Goal: Task Accomplishment & Management: Use online tool/utility

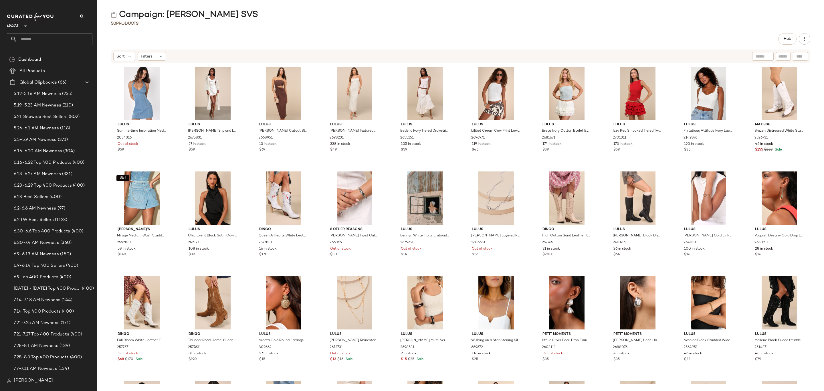
scroll to position [558, 0]
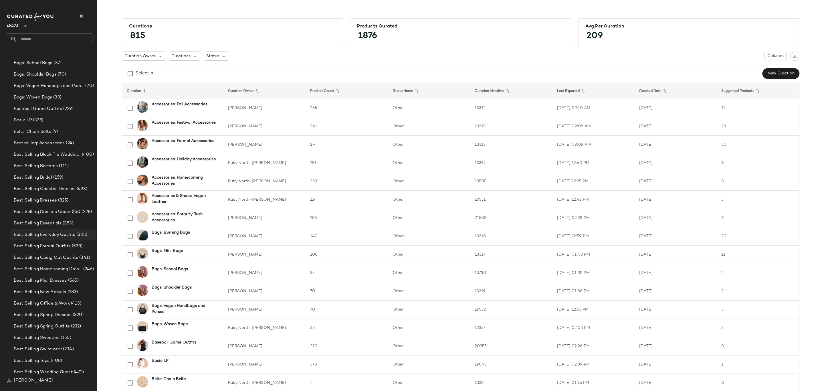
scroll to position [987, 0]
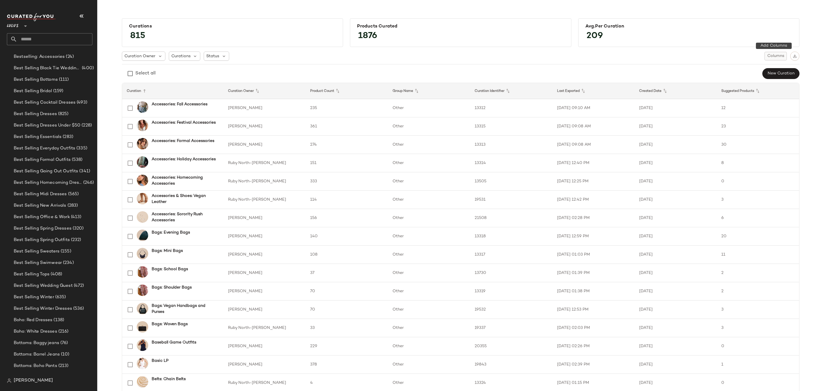
click at [776, 54] on span "Columns" at bounding box center [775, 56] width 17 height 5
click at [754, 113] on label "Latest Snapshot" at bounding box center [743, 115] width 34 height 11
click at [635, 75] on div "Select all New Curation" at bounding box center [460, 73] width 677 height 11
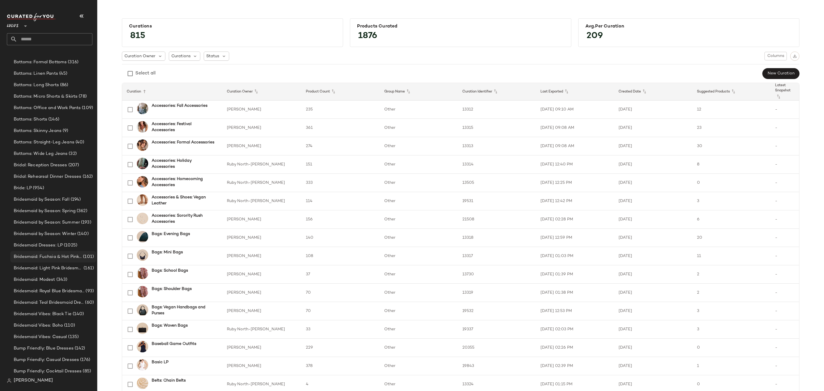
scroll to position [1492, 0]
click at [68, 37] on input "text" at bounding box center [54, 39] width 75 height 12
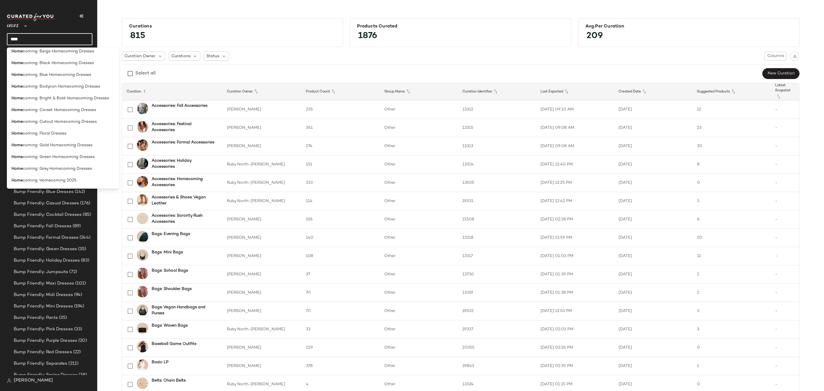
scroll to position [129, 0]
type input "****"
click at [77, 159] on div "Home coming: Homecoming 2025" at bounding box center [62, 161] width 103 height 6
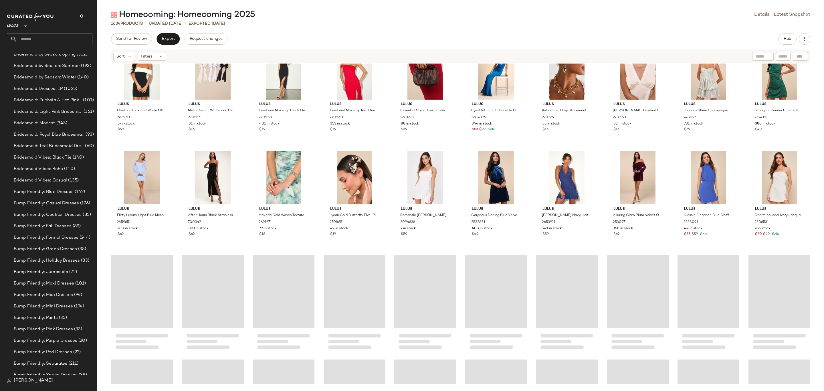
scroll to position [3479, 0]
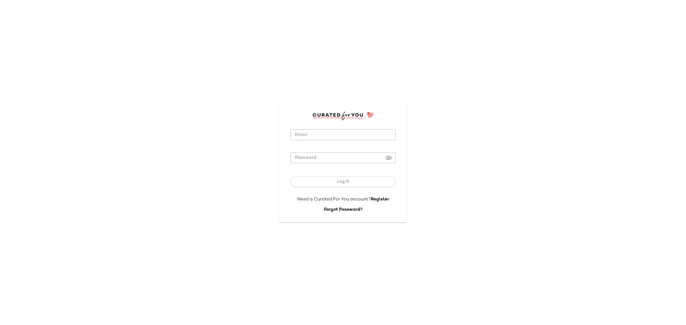
type input "**********"
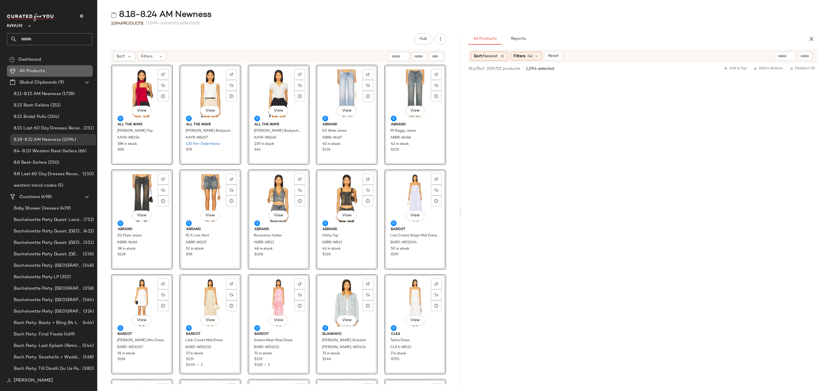
scroll to position [27925, 0]
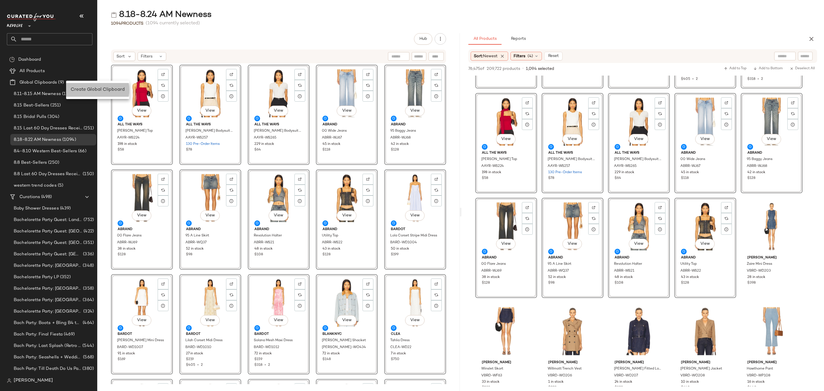
click at [84, 89] on span "Create Global Clipboard" at bounding box center [98, 89] width 54 height 5
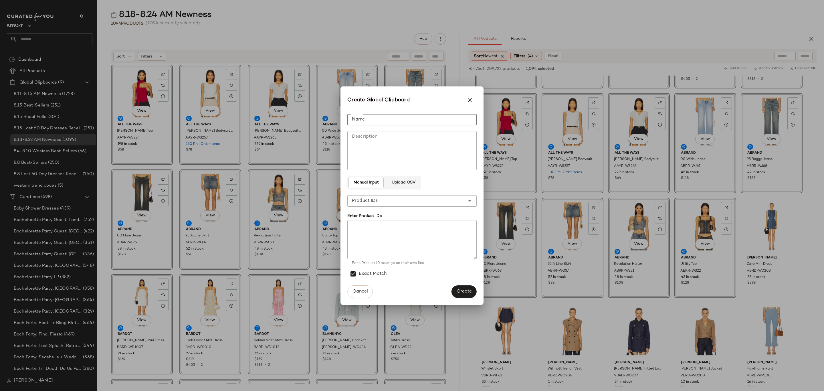
drag, startPoint x: 388, startPoint y: 118, endPoint x: 542, endPoint y: 130, distance: 154.1
click at [389, 117] on input "Name" at bounding box center [411, 119] width 129 height 11
type input "**********"
click at [386, 242] on textarea at bounding box center [411, 239] width 129 height 39
paste textarea "**********"
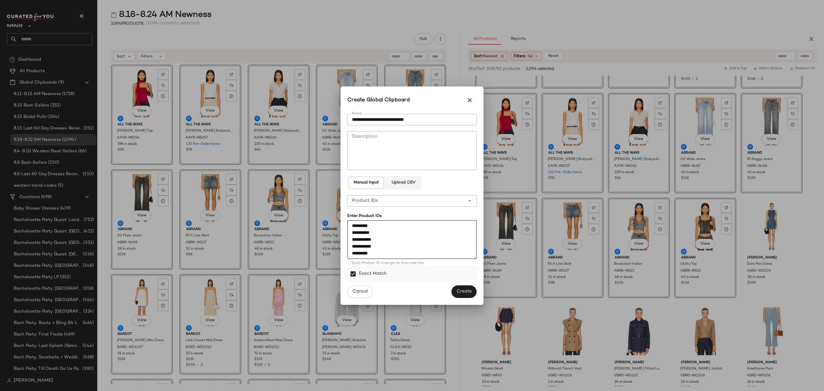
scroll to position [422, 0]
type textarea "**********"
click at [468, 287] on button "Create" at bounding box center [463, 291] width 25 height 13
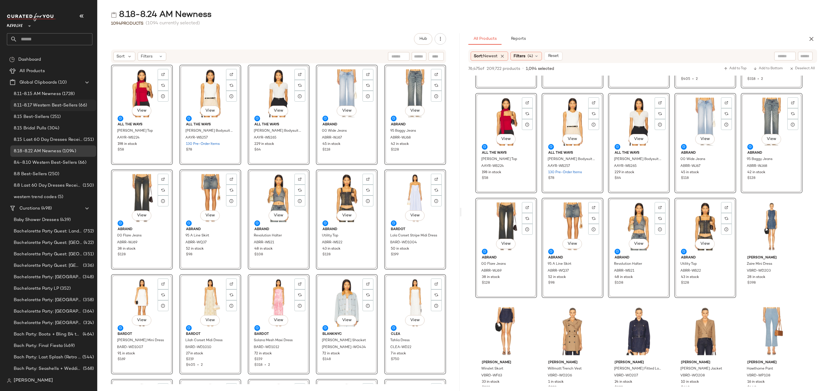
click at [71, 100] on div "8.11-8.17 Western Best-Sellers (66)" at bounding box center [53, 105] width 86 height 11
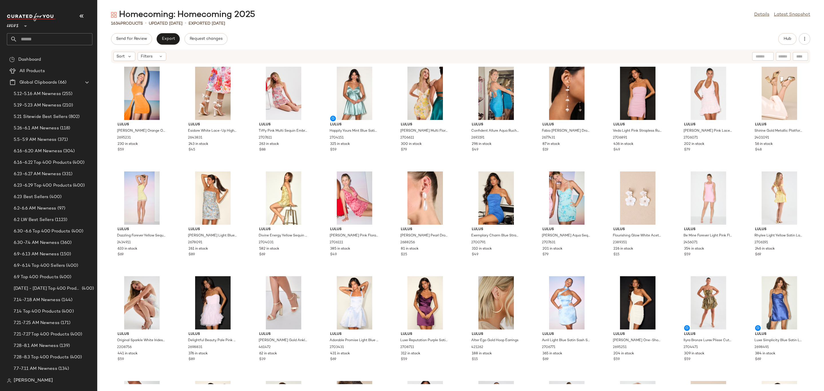
click at [60, 42] on input "text" at bounding box center [54, 39] width 75 height 12
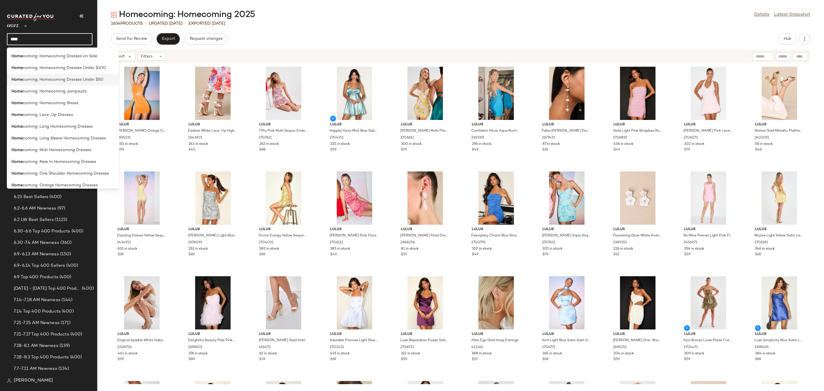
scroll to position [214, 0]
type input "****"
click at [82, 76] on div "Home coming: Homecoming 2025" at bounding box center [62, 76] width 103 height 6
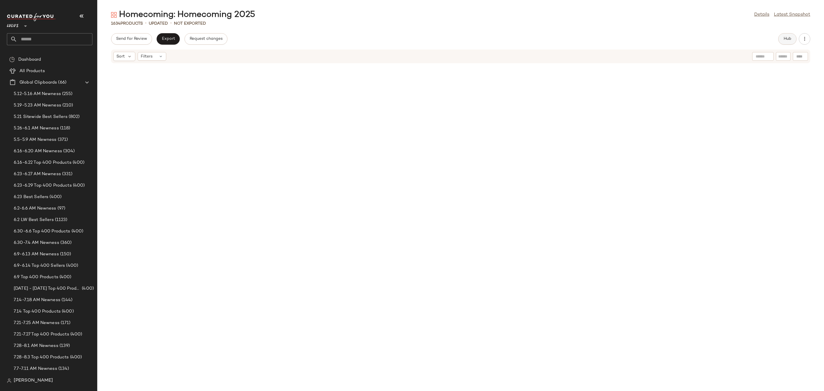
click at [782, 38] on button "Hub" at bounding box center [787, 38] width 18 height 11
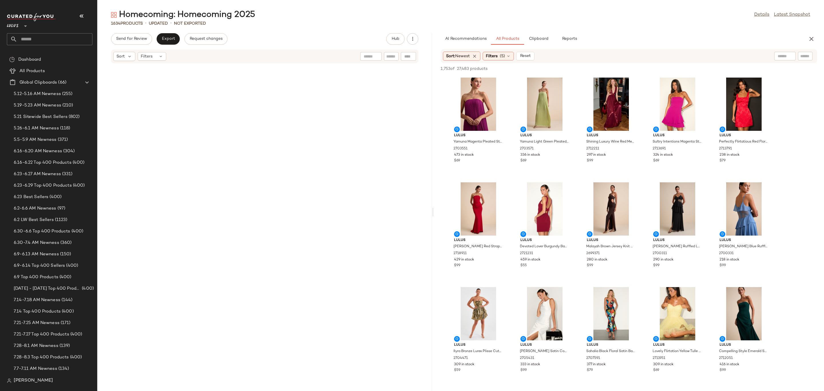
drag, startPoint x: 461, startPoint y: 211, endPoint x: 434, endPoint y: 207, distance: 27.0
click at [434, 207] on div "Homecoming: Homecoming 2025 Details Latest Snapshot 1634 Products • updated • N…" at bounding box center [460, 199] width 726 height 381
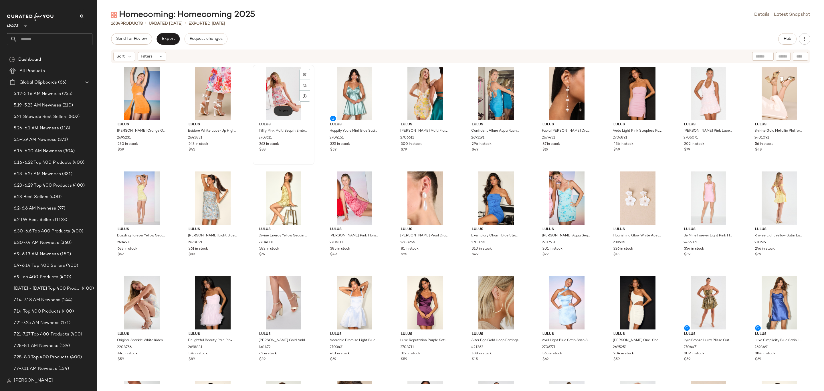
click at [284, 113] on span "View" at bounding box center [283, 110] width 10 height 5
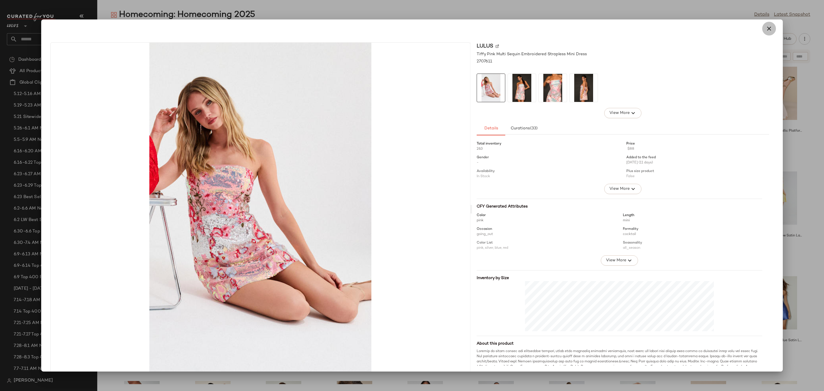
click at [765, 28] on icon "button" at bounding box center [768, 28] width 7 height 7
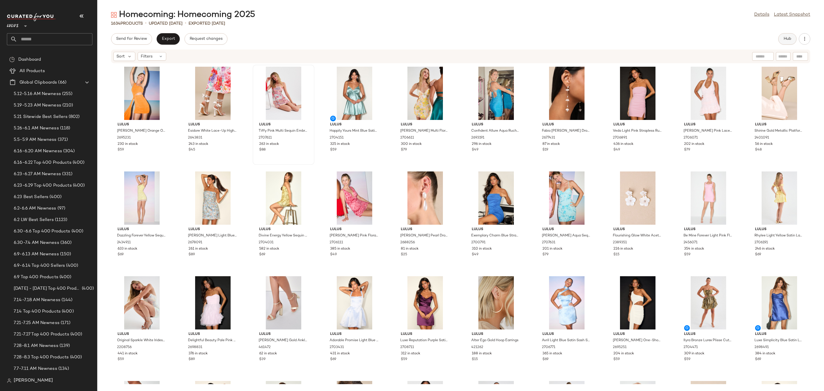
click at [790, 37] on span "Hub" at bounding box center [787, 39] width 8 height 5
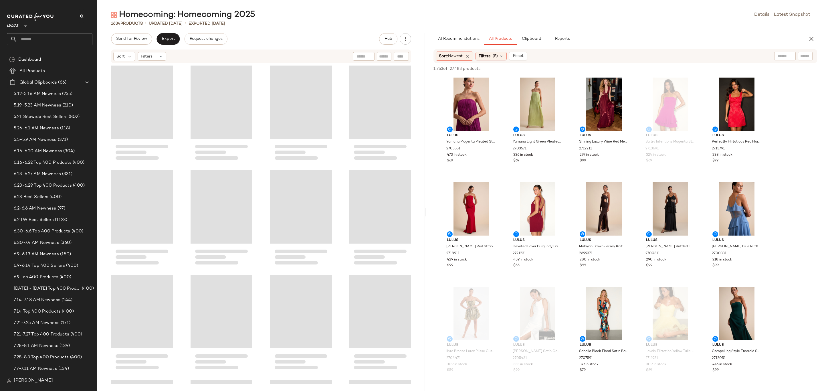
drag, startPoint x: 439, startPoint y: 213, endPoint x: 426, endPoint y: 213, distance: 13.7
click at [426, 213] on div "Homecoming: Homecoming 2025 Details Latest Snapshot 1634 Products • updated [DA…" at bounding box center [460, 199] width 726 height 381
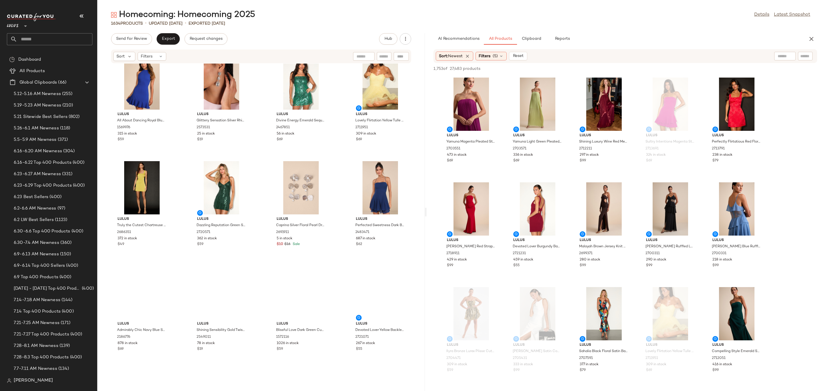
scroll to position [3694, 0]
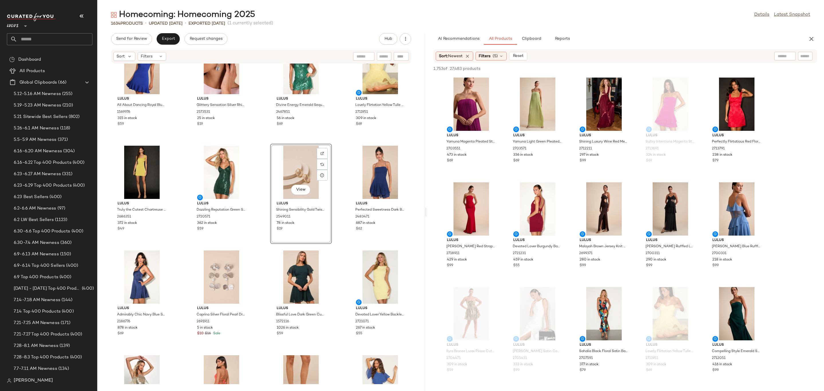
click at [257, 268] on div "Lulus Perfected Finesse Emerald Cowl Halter A-Line Mini Dress 2721291 367 in st…" at bounding box center [260, 223] width 327 height 320
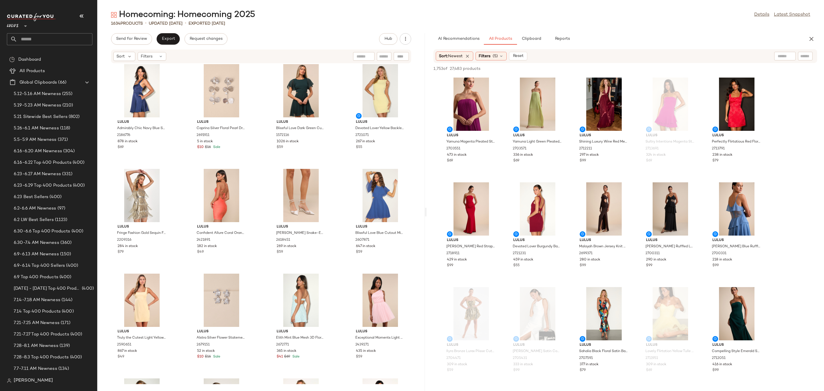
scroll to position [3865, 0]
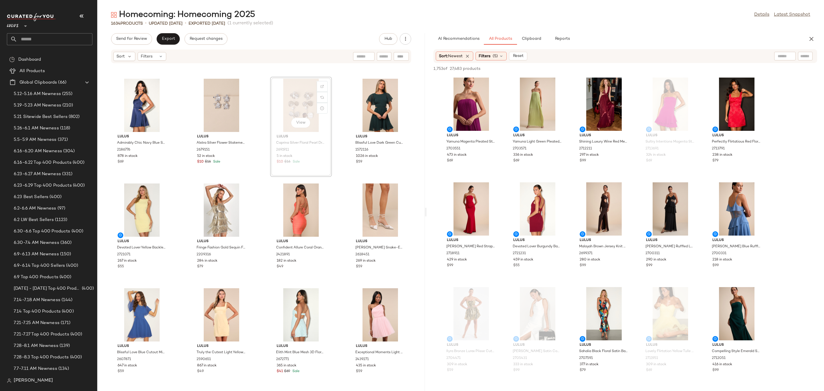
scroll to position [3865, 0]
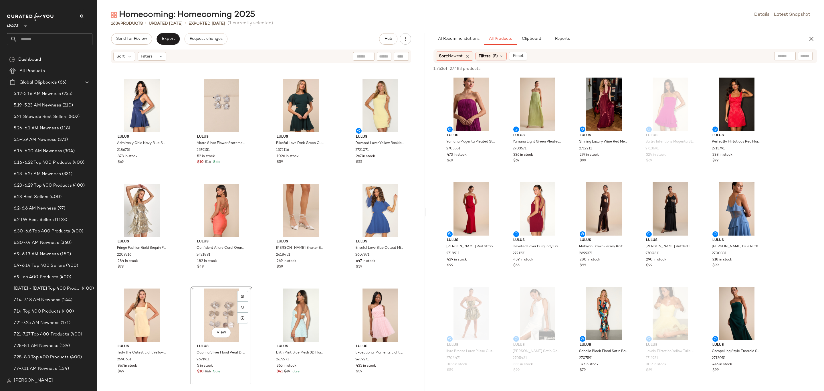
click at [259, 299] on div "Lulus Admirably Chic Navy Blue Satin Lace-Up Mini Dress With Pockets 2186776 87…" at bounding box center [260, 223] width 327 height 320
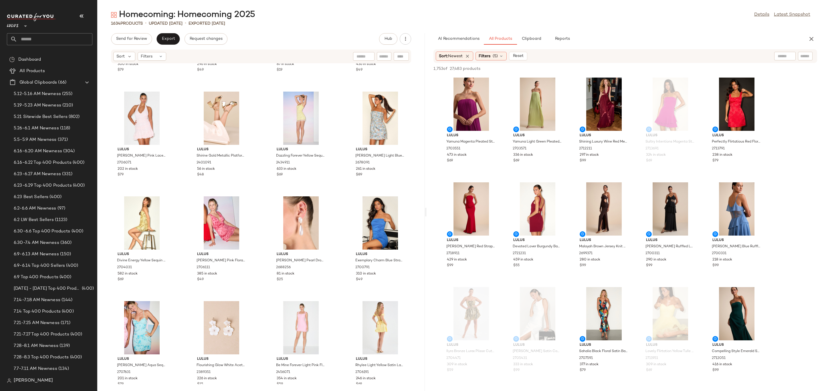
scroll to position [219, 0]
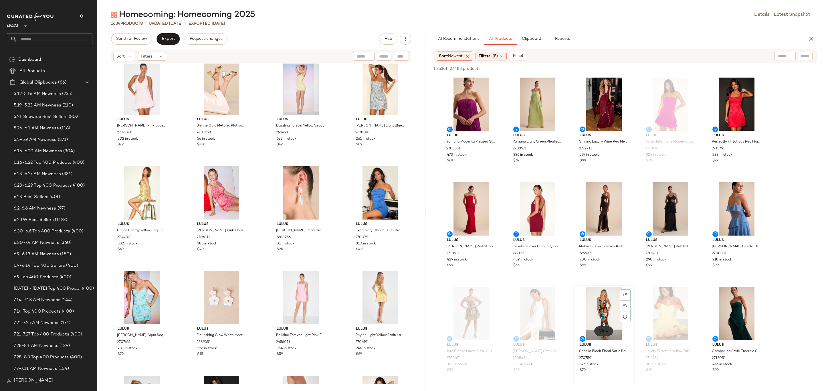
click at [606, 331] on span "View" at bounding box center [604, 331] width 10 height 5
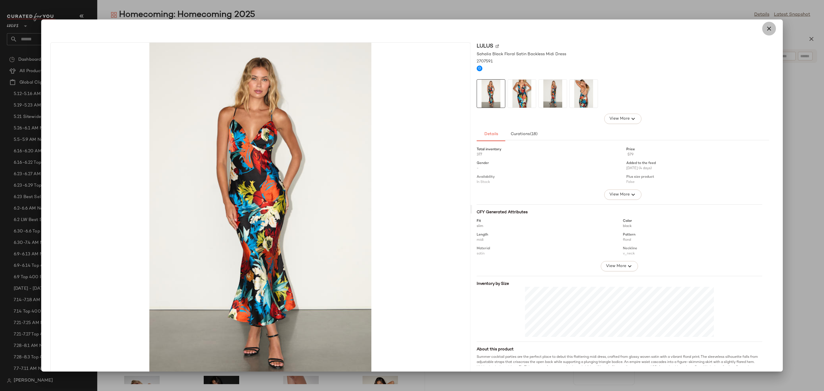
click at [769, 28] on button "button" at bounding box center [769, 29] width 14 height 14
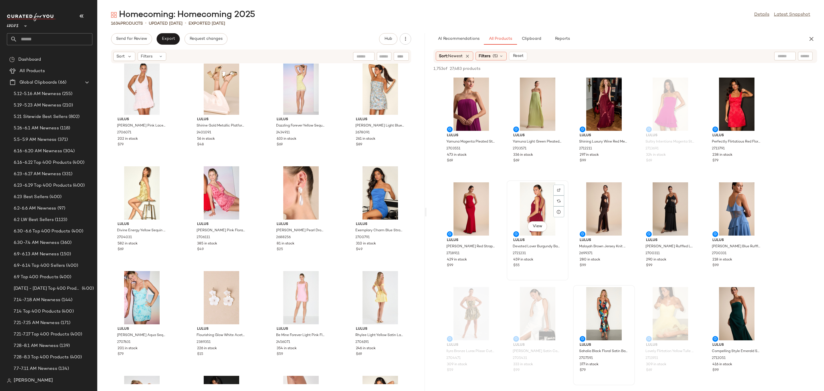
click at [537, 224] on span "View" at bounding box center [537, 226] width 10 height 5
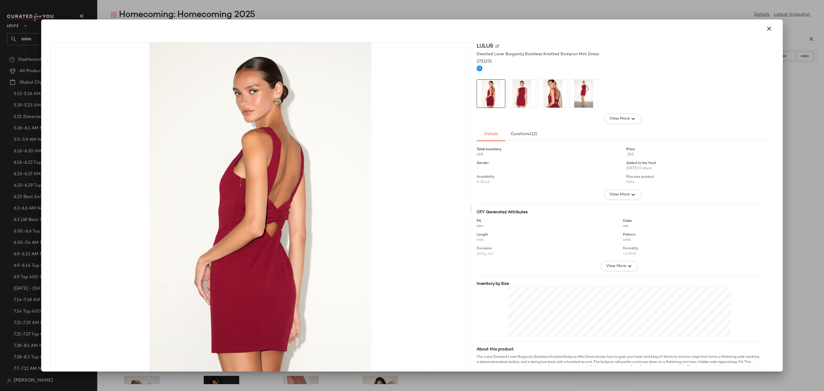
click at [766, 29] on icon "button" at bounding box center [768, 28] width 7 height 7
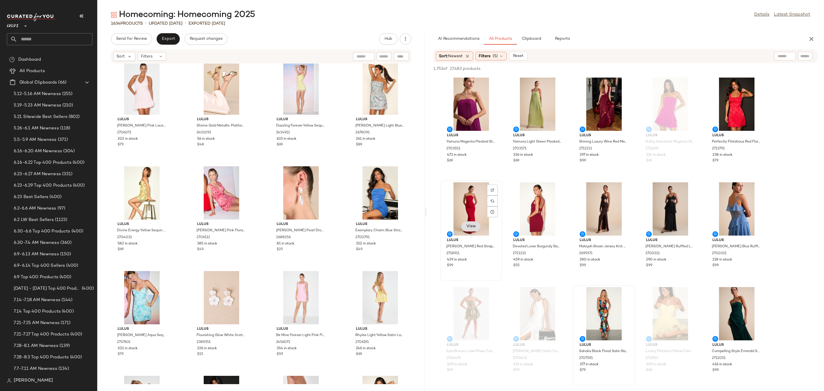
click at [471, 228] on span "View" at bounding box center [471, 226] width 10 height 5
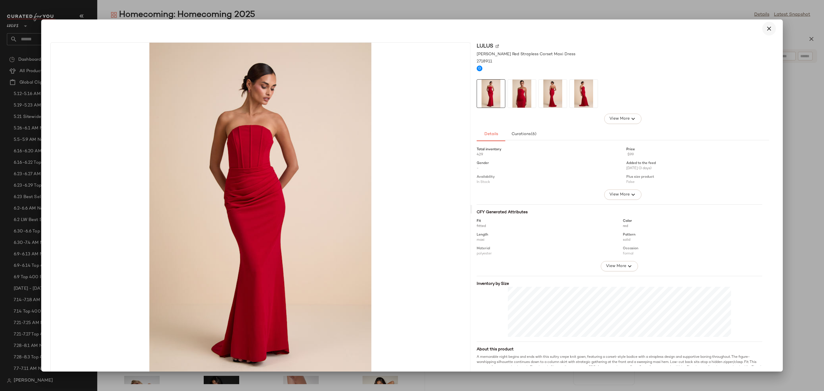
click at [766, 28] on icon "button" at bounding box center [768, 28] width 7 height 7
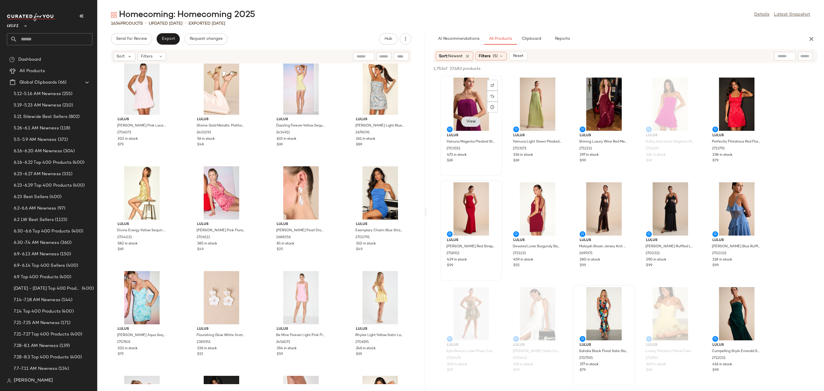
click at [477, 119] on button "View" at bounding box center [470, 121] width 19 height 10
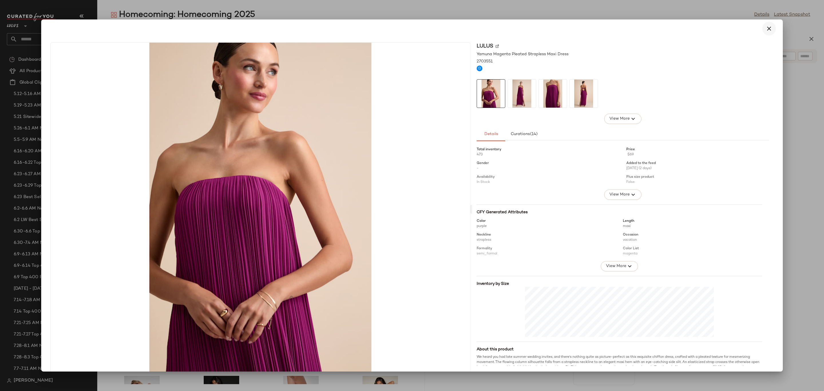
click at [769, 30] on icon "button" at bounding box center [768, 28] width 7 height 7
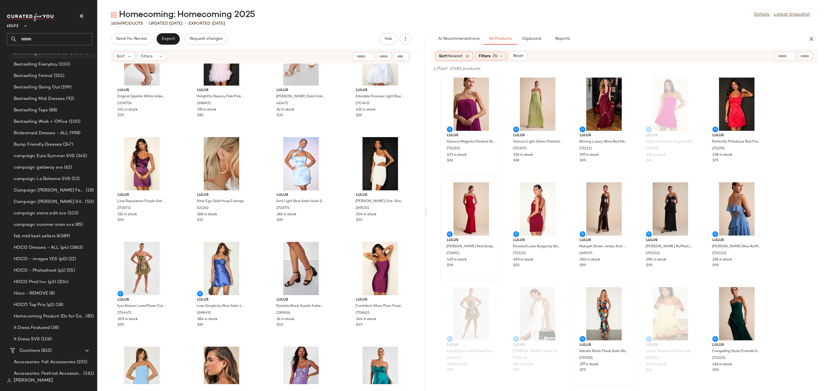
scroll to position [558, 0]
click at [70, 253] on div "Homecoming Product IDs for Campaign (85)" at bounding box center [53, 256] width 86 height 11
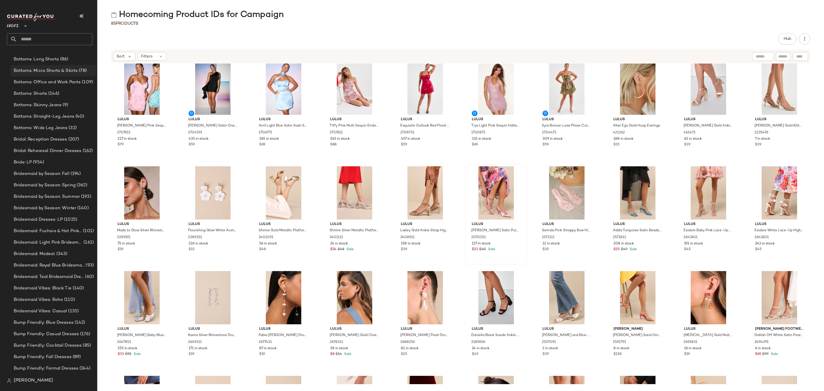
scroll to position [1369, 0]
click at [37, 41] on input "text" at bounding box center [54, 39] width 75 height 12
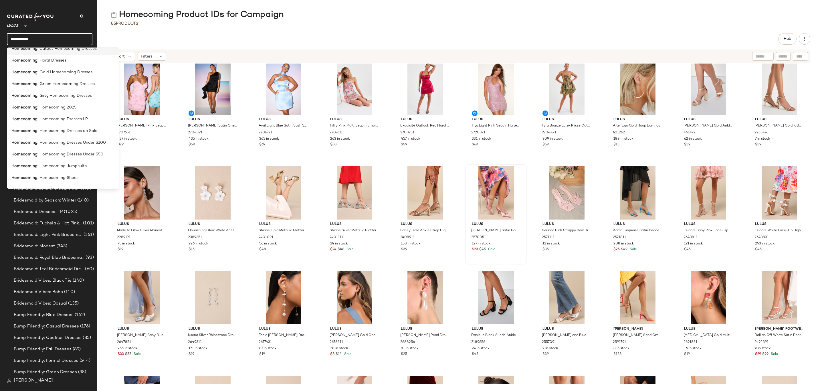
scroll to position [172, 0]
type input "**********"
click at [71, 108] on span ": Homecoming 2025" at bounding box center [56, 107] width 39 height 6
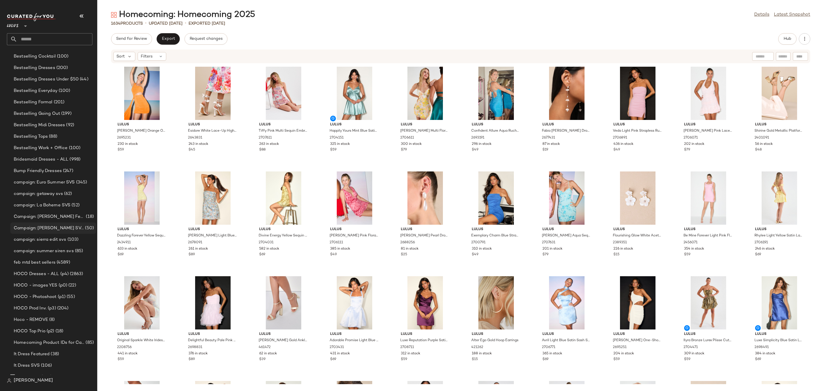
scroll to position [597, 0]
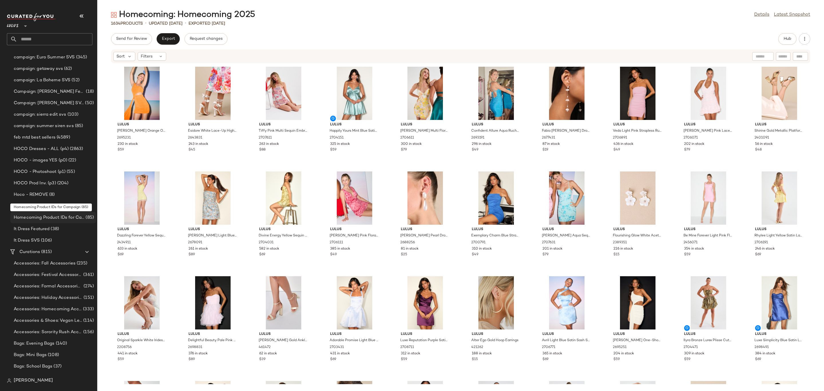
click at [66, 216] on span "Homecoming Product IDs for Campaign" at bounding box center [49, 217] width 71 height 7
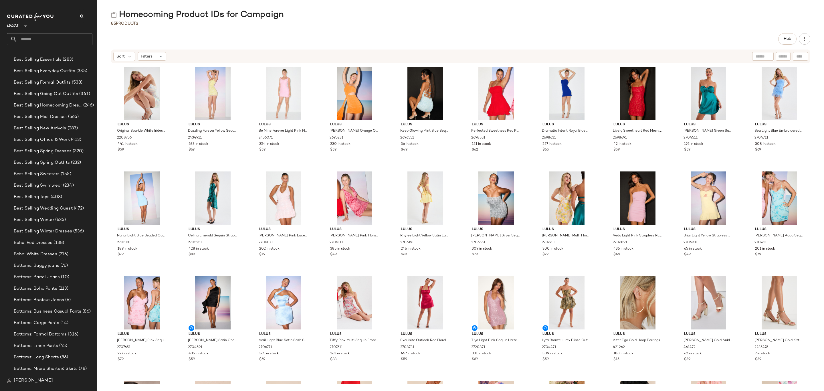
scroll to position [1627, 0]
click at [51, 37] on input "text" at bounding box center [54, 39] width 75 height 12
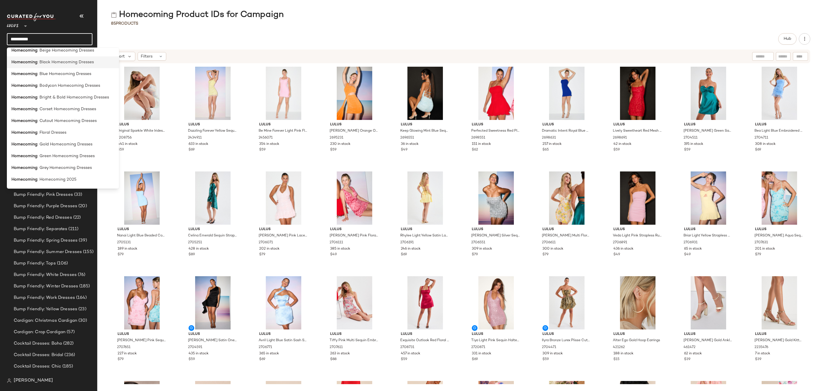
scroll to position [129, 0]
type input "**********"
click at [77, 151] on div "Homecoming : Homecoming 2025" at bounding box center [62, 150] width 103 height 6
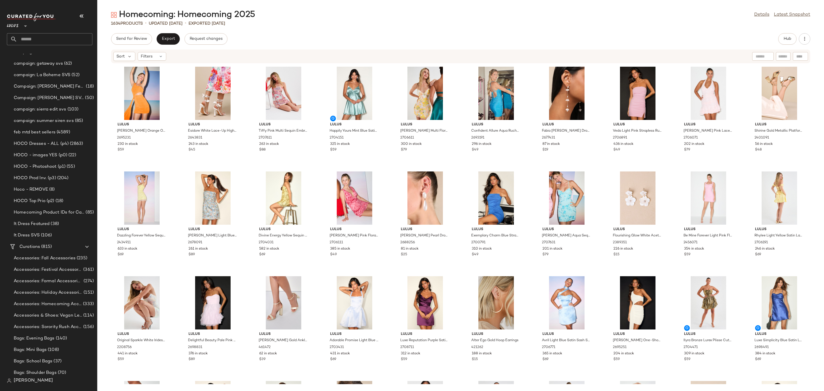
scroll to position [597, 0]
click at [90, 222] on div "Open in [GEOGRAPHIC_DATA]" at bounding box center [106, 225] width 67 height 7
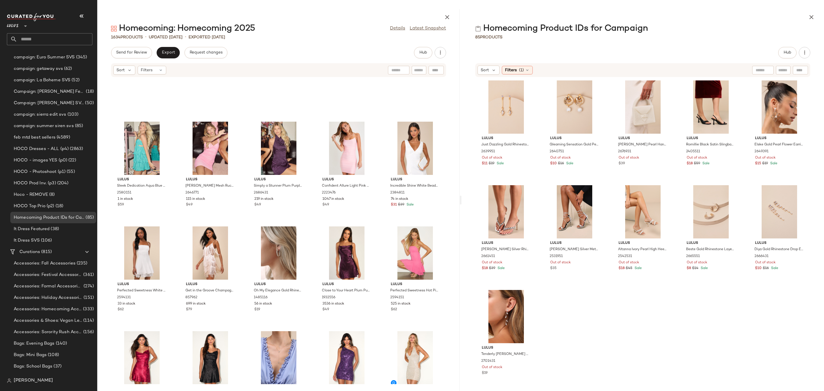
scroll to position [2364, 0]
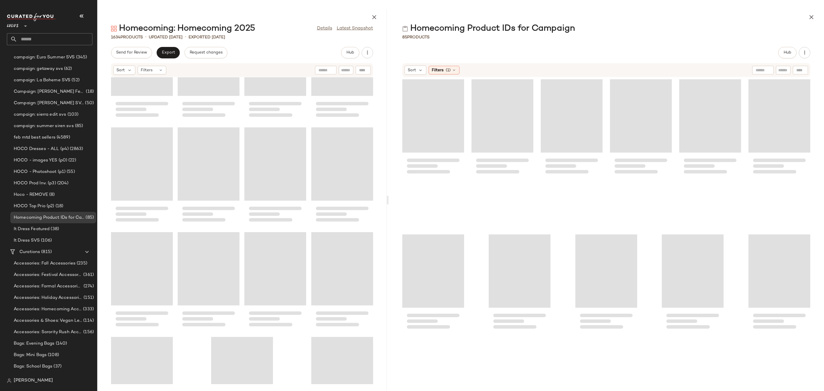
drag, startPoint x: 459, startPoint y: 196, endPoint x: 387, endPoint y: 193, distance: 72.1
click at [387, 193] on div at bounding box center [387, 199] width 2 height 381
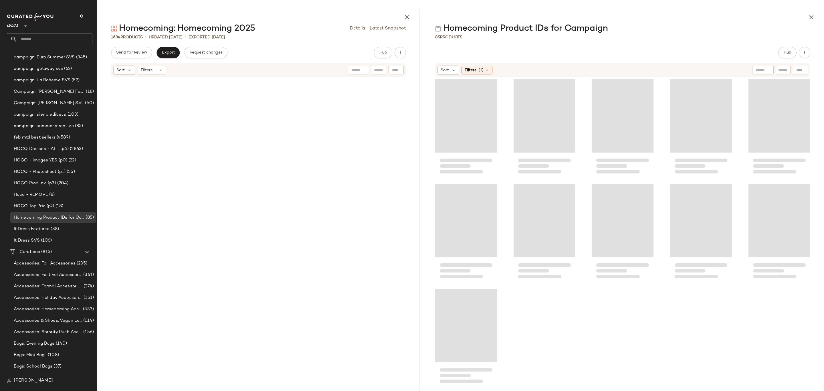
drag, startPoint x: 387, startPoint y: 198, endPoint x: 421, endPoint y: 204, distance: 34.5
click at [421, 204] on div "Homecoming: Homecoming 2025 Details Latest Snapshot 1634 Products • updated [DA…" at bounding box center [460, 199] width 726 height 381
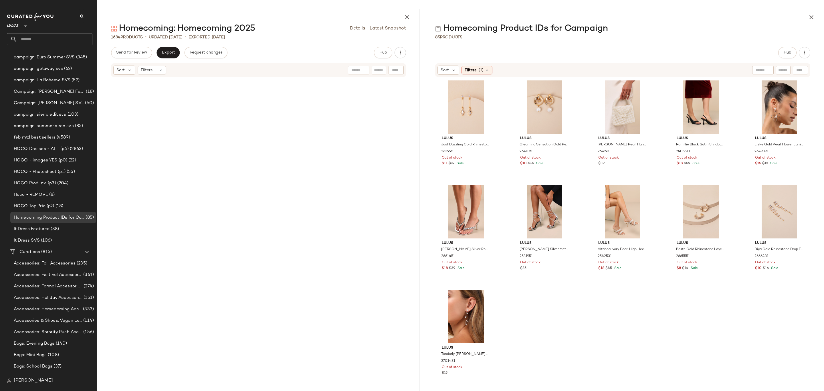
scroll to position [0, 0]
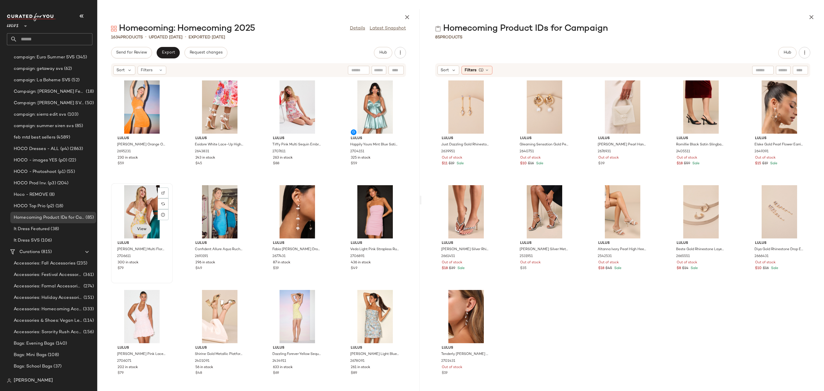
click at [144, 231] on span "View" at bounding box center [142, 229] width 10 height 5
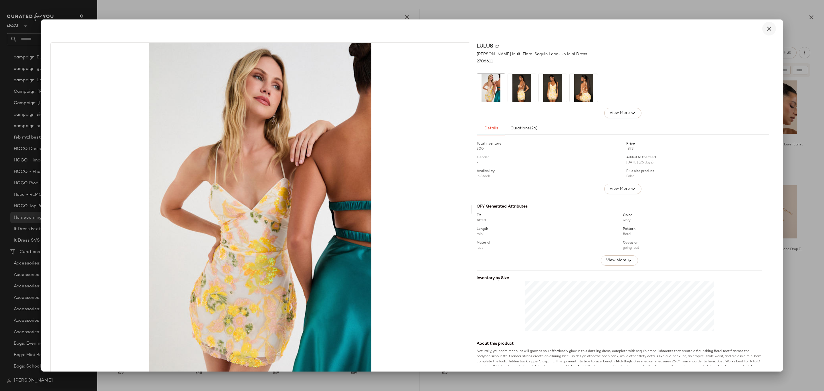
click at [765, 26] on icon "button" at bounding box center [768, 28] width 7 height 7
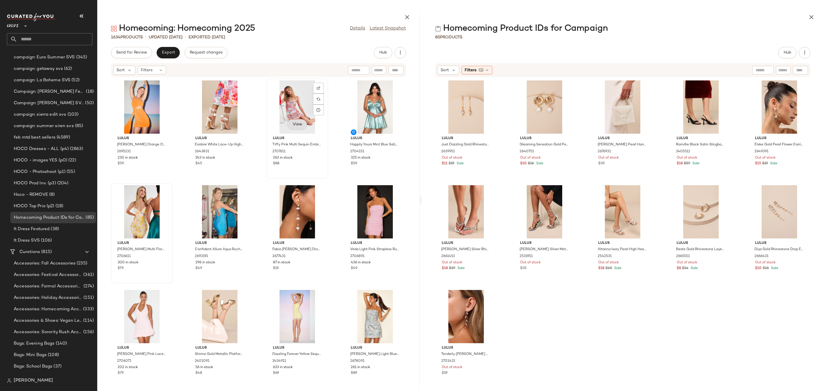
click at [292, 126] on span "View" at bounding box center [297, 124] width 10 height 5
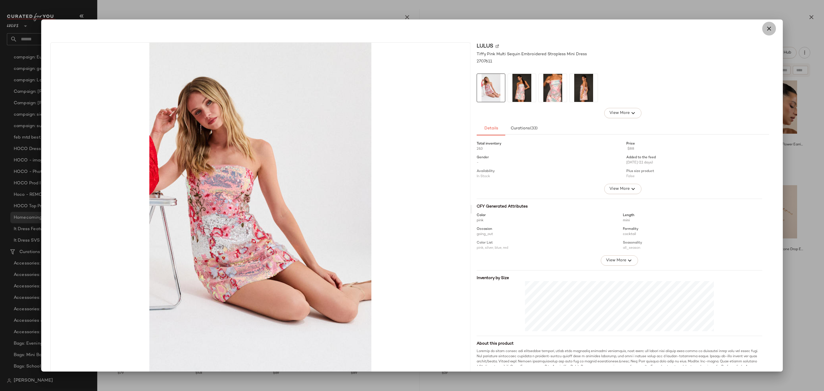
click at [767, 28] on icon "button" at bounding box center [768, 28] width 7 height 7
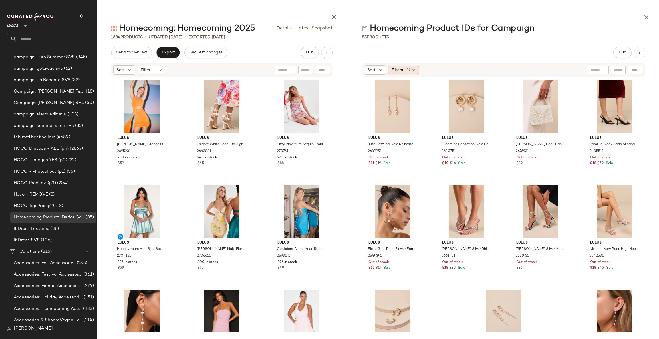
click at [412, 73] on div "Filters (1)" at bounding box center [403, 70] width 31 height 9
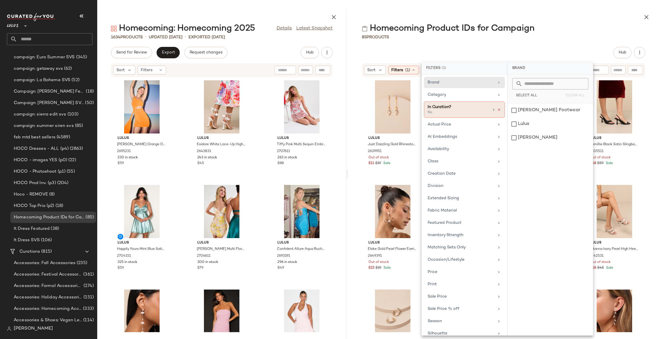
click at [498, 110] on icon at bounding box center [499, 110] width 4 height 4
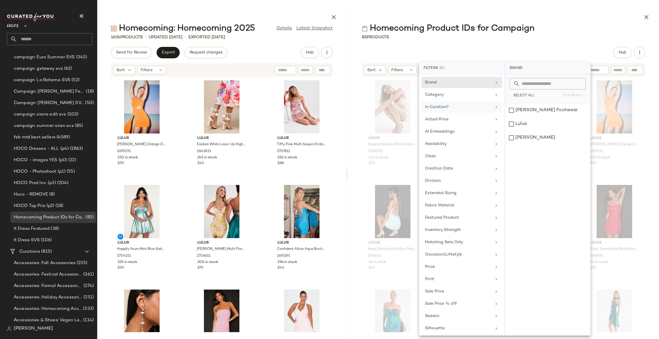
click at [555, 17] on div at bounding box center [503, 16] width 311 height 14
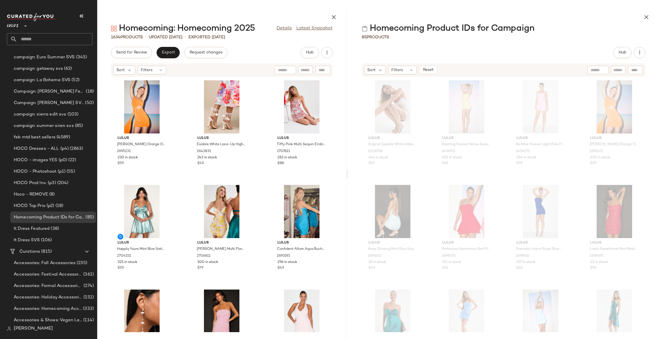
click at [333, 168] on div "Lulus [PERSON_NAME] Orange One-Shoulder Cutout Sash Mini Dress 2695231 230 in s…" at bounding box center [221, 204] width 249 height 255
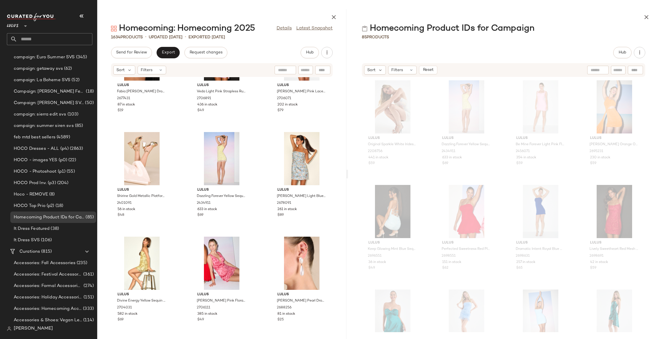
scroll to position [279, 0]
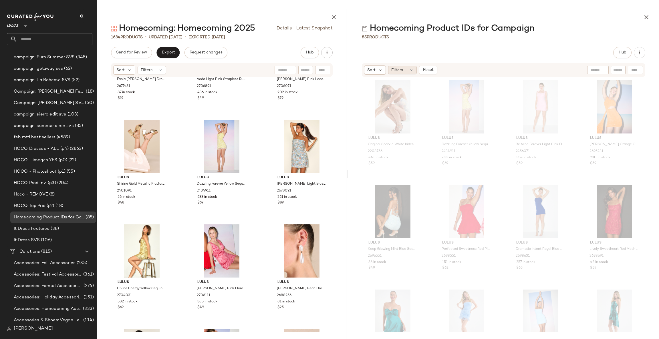
click at [413, 70] on icon at bounding box center [411, 70] width 5 height 5
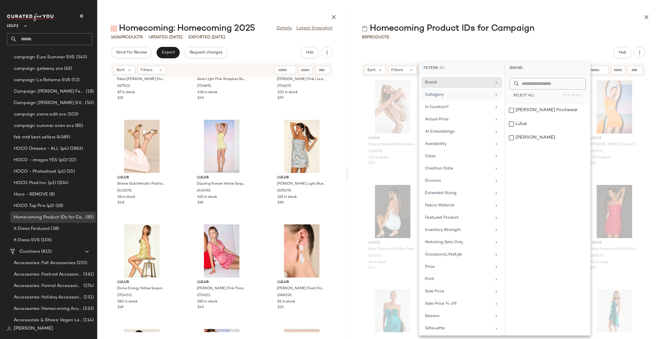
click at [455, 97] on div "Category" at bounding box center [458, 95] width 67 height 6
click at [518, 145] on div "jewelry" at bounding box center [547, 152] width 85 height 14
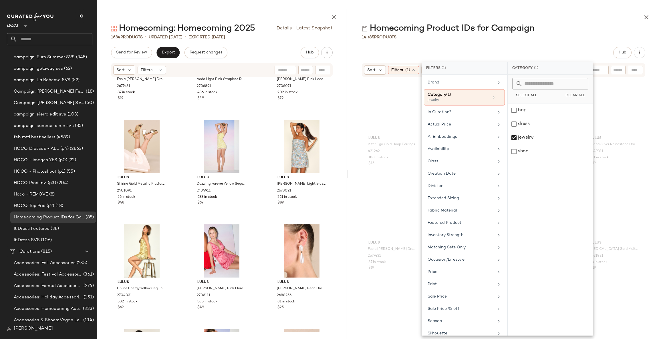
click at [491, 51] on div "Hub" at bounding box center [503, 52] width 283 height 11
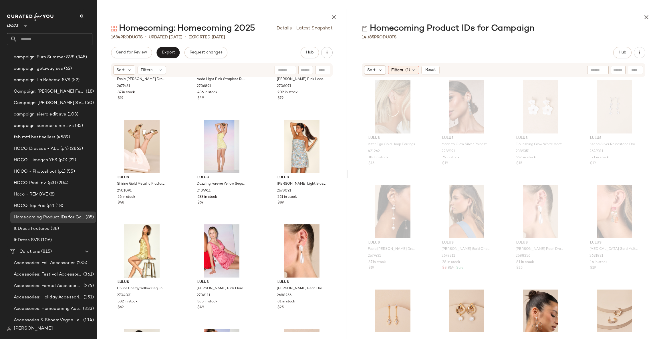
click at [335, 209] on div "Lulus Fabia [PERSON_NAME] Drop Earrings 2677431 87 in stock $19 Lulus Veda Ligh…" at bounding box center [221, 204] width 249 height 255
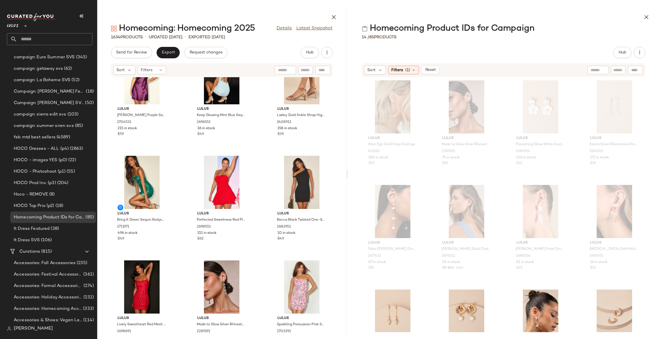
scroll to position [1412, 0]
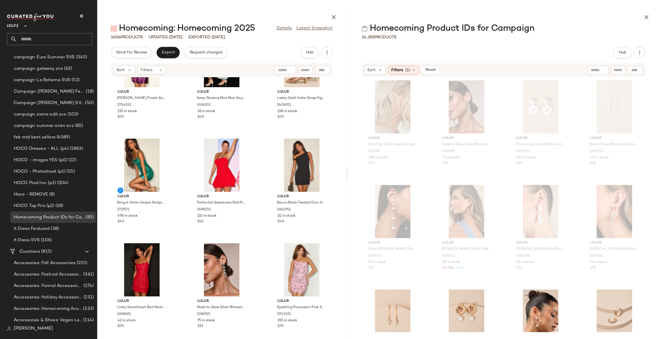
click at [651, 122] on div "Lulus Alter Ego Gold Hoop Earrings 421262 188 in stock $15 Lulus Made to Glow S…" at bounding box center [503, 204] width 311 height 255
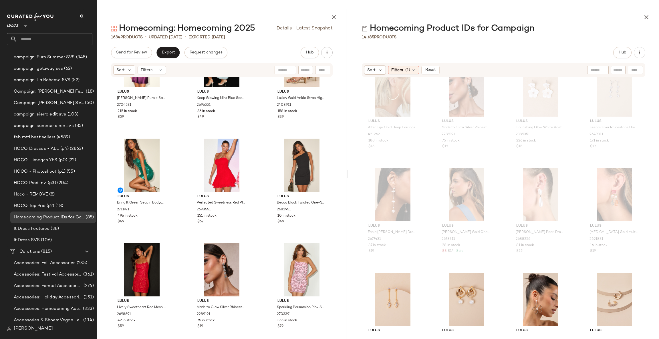
scroll to position [0, 0]
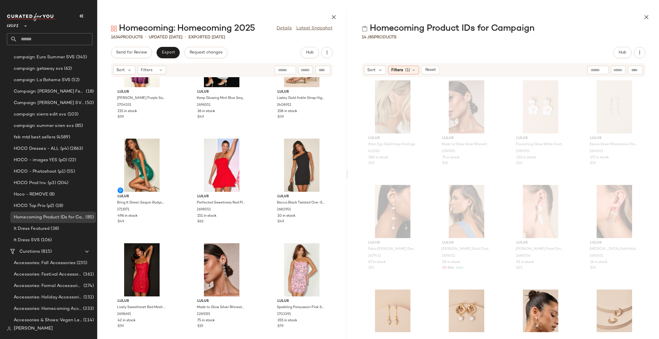
click at [339, 252] on div "Lulus [PERSON_NAME] Purple Satin Pleated Strapless Mini Dress 2704531 215 in st…" at bounding box center [221, 204] width 249 height 255
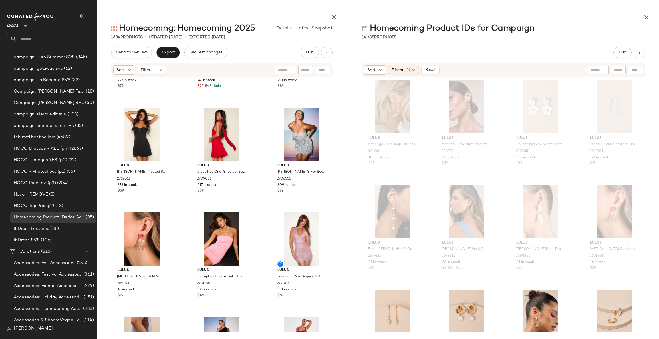
scroll to position [1772, 0]
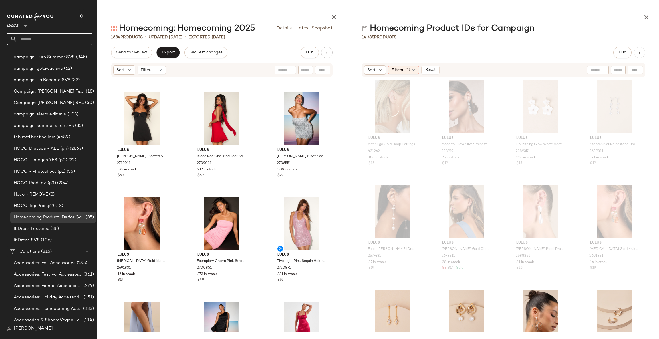
click at [26, 37] on input "text" at bounding box center [54, 39] width 75 height 12
type input "*"
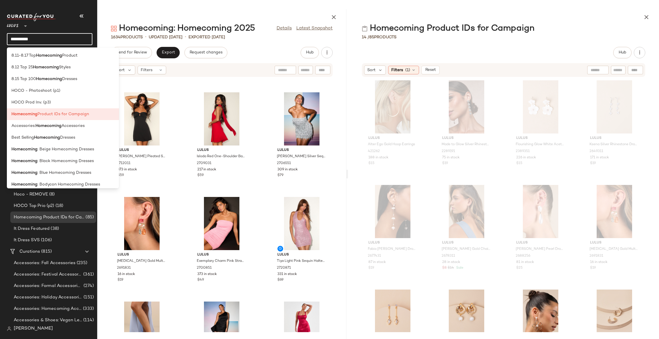
type input "**********"
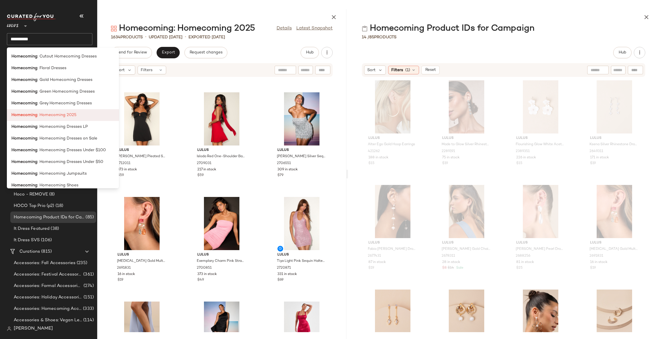
scroll to position [169, 0]
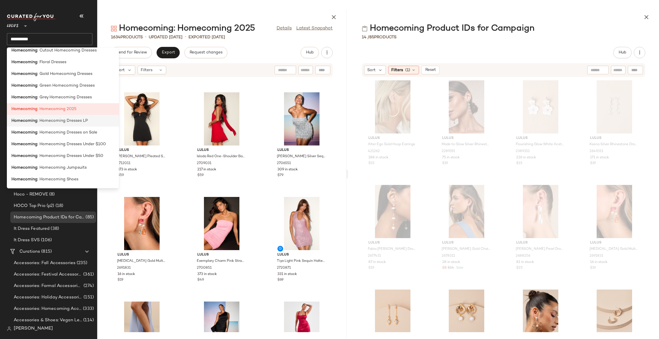
click at [85, 123] on span ": Homecoming Dresses LP" at bounding box center [62, 121] width 50 height 6
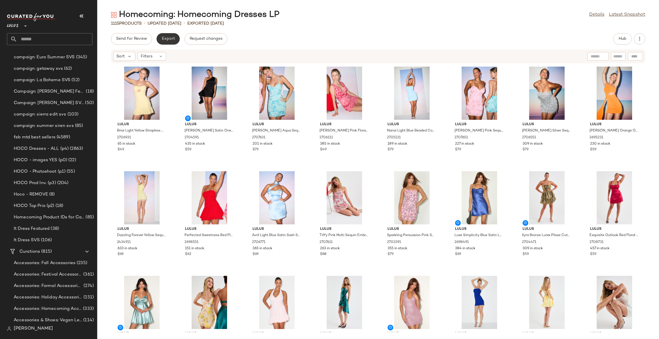
click at [166, 42] on button "Export" at bounding box center [167, 38] width 23 height 11
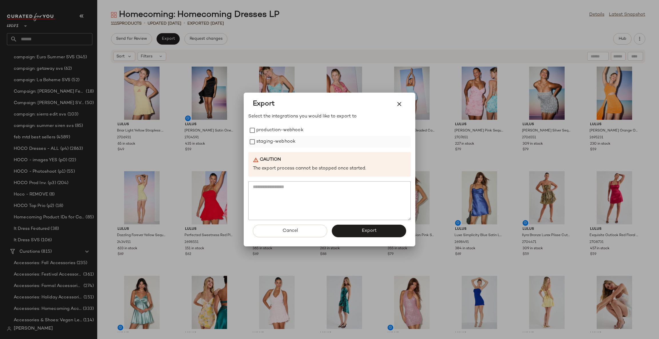
click at [283, 142] on label "staging-webhook" at bounding box center [275, 141] width 39 height 11
click at [285, 132] on label "production-webhook" at bounding box center [279, 130] width 47 height 11
click at [370, 232] on span "Export" at bounding box center [368, 230] width 15 height 5
